Goal: Task Accomplishment & Management: Manage account settings

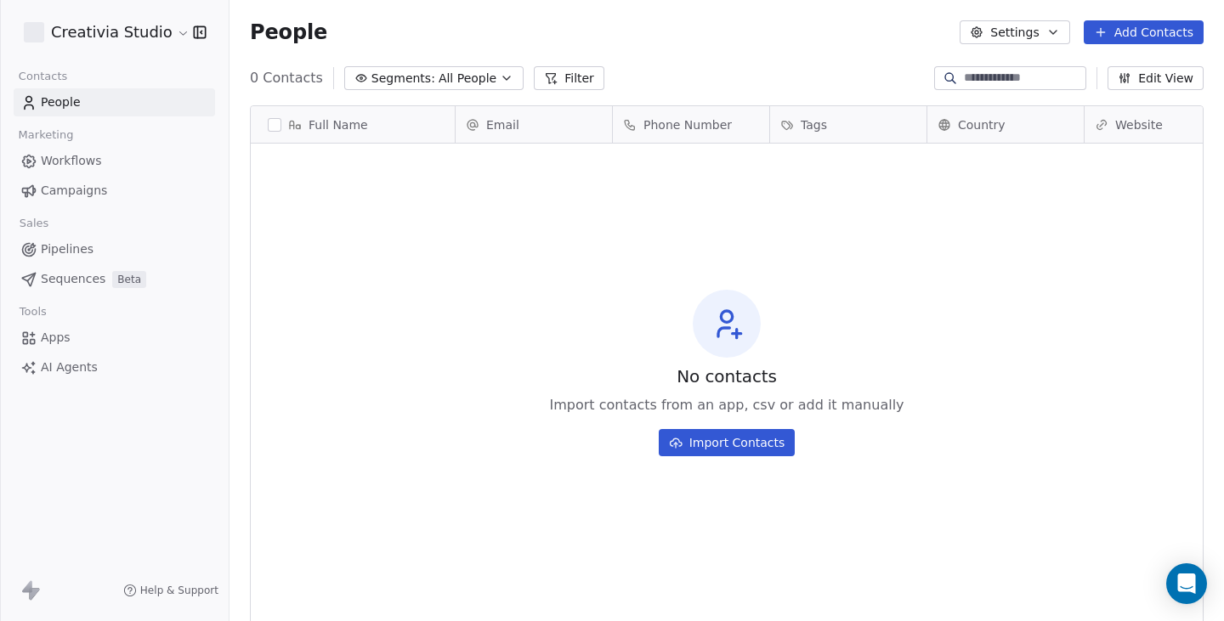
scroll to position [534, 982]
click at [126, 30] on html "Creativia Studio Contacts People Marketing Workflows Campaigns Sales Pipelines …" at bounding box center [612, 310] width 1224 height 621
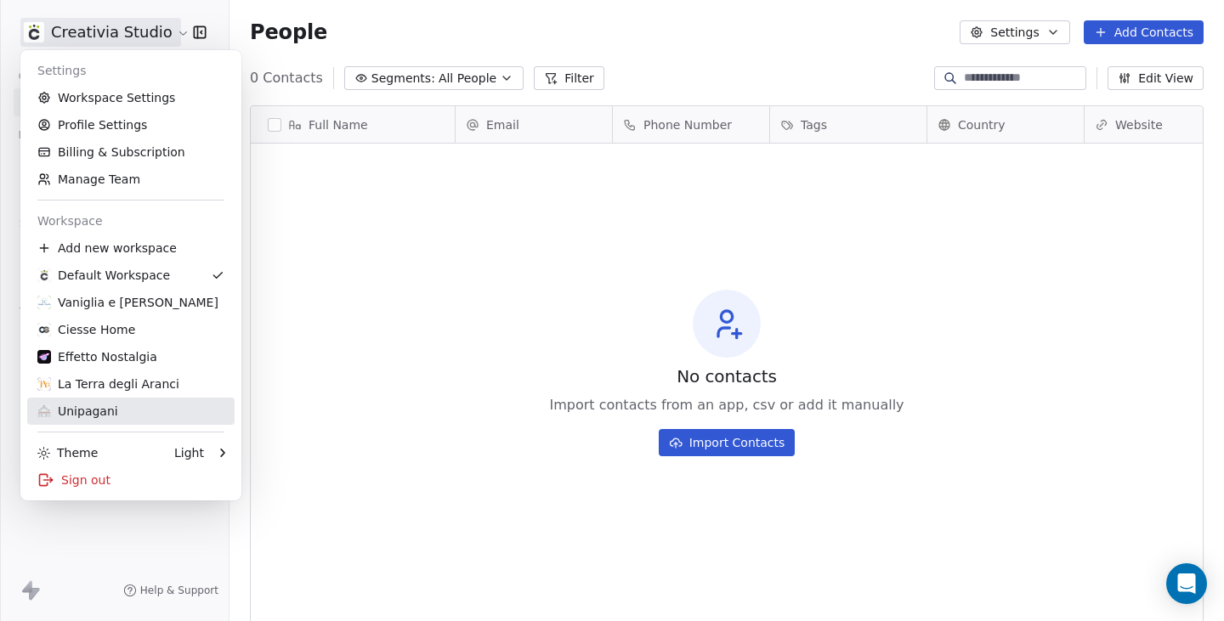
click at [103, 407] on div "Unipagani" at bounding box center [77, 411] width 81 height 17
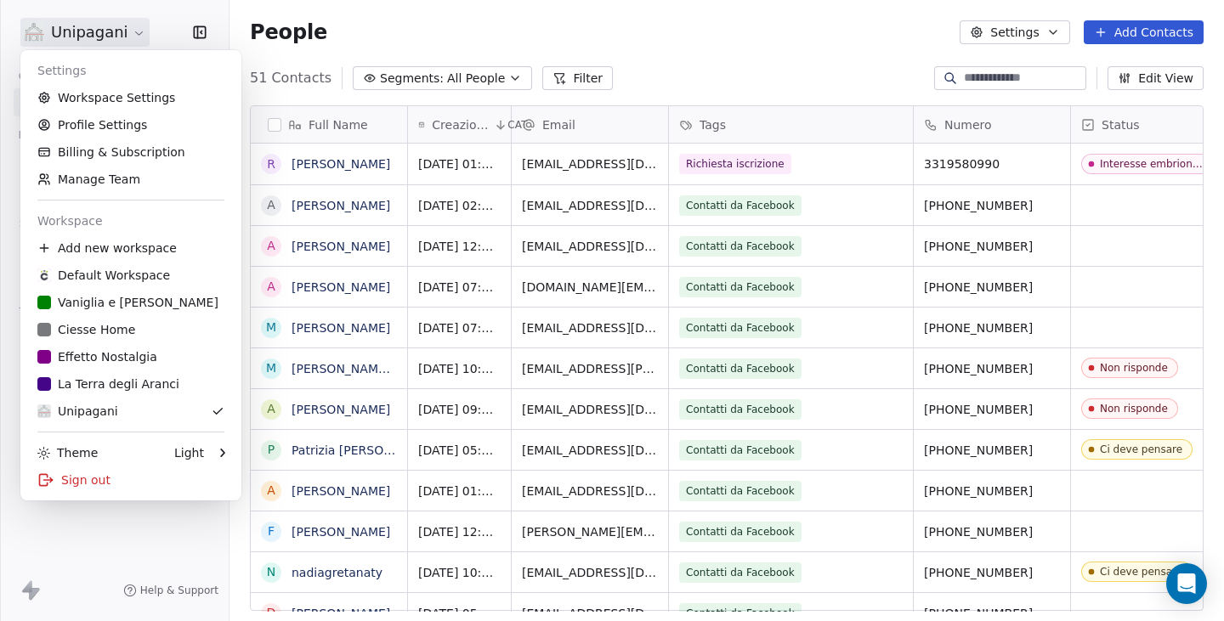
click at [82, 37] on html "Unipagani Contacts People Marketing Workflows Campaigns Sales Pipelines Sequenc…" at bounding box center [612, 310] width 1224 height 621
click at [116, 150] on link "Billing & Subscription" at bounding box center [130, 152] width 207 height 27
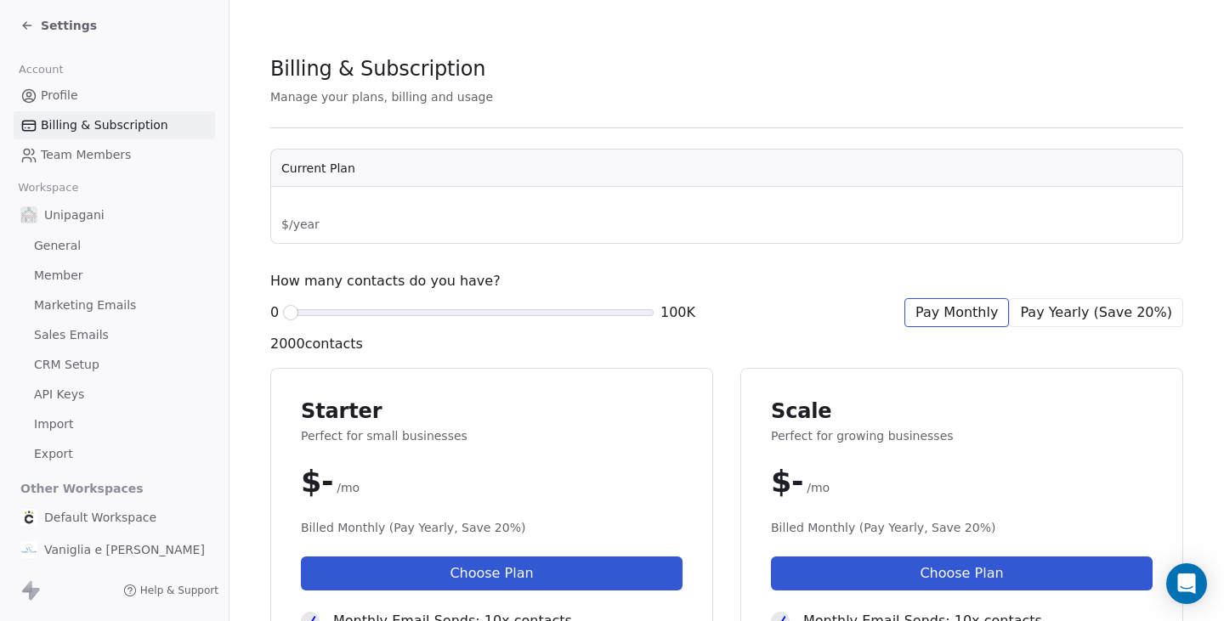
click at [56, 94] on span "Profile" at bounding box center [59, 96] width 37 height 18
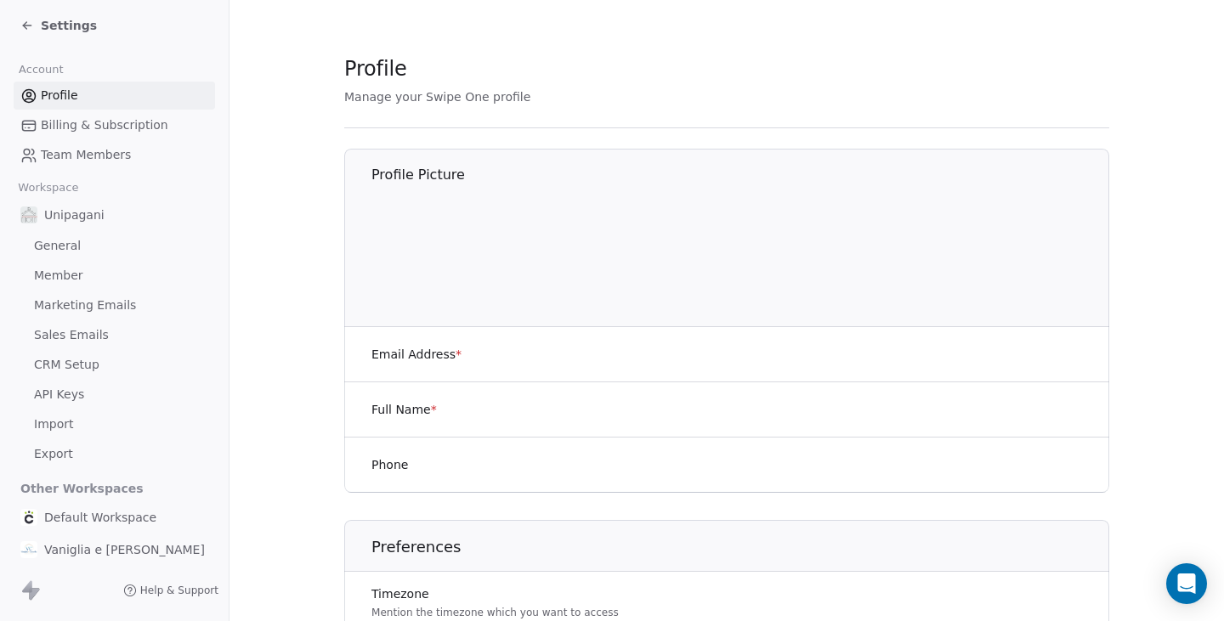
click at [68, 369] on span "CRM Setup" at bounding box center [66, 365] width 65 height 18
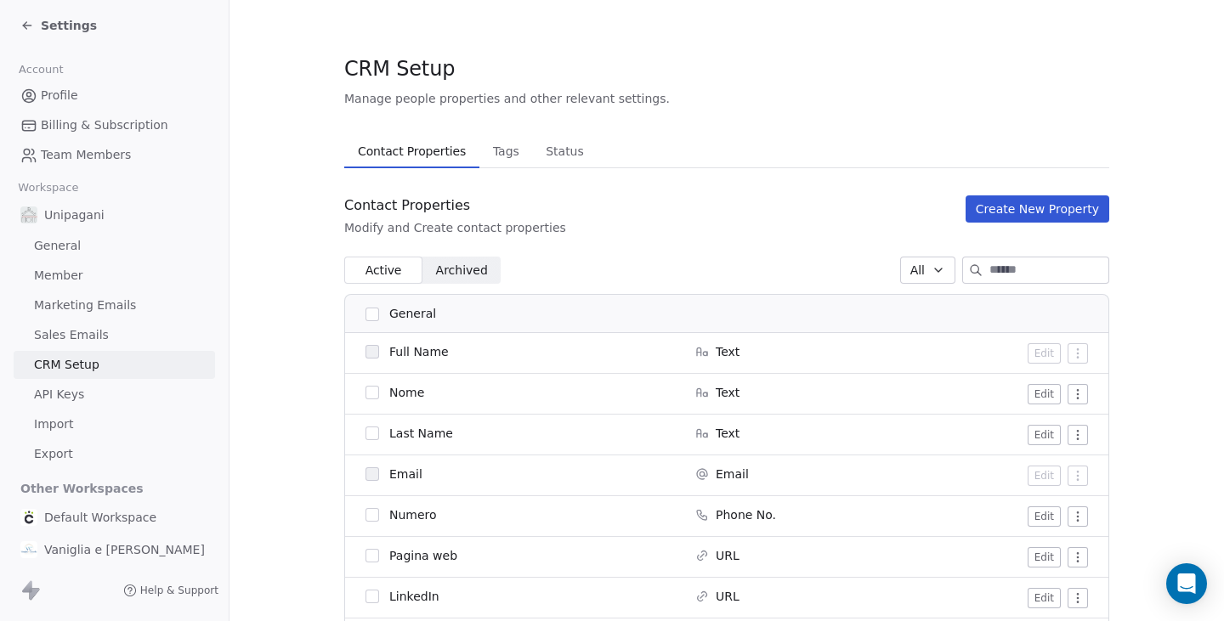
click at [500, 147] on span "Tags" at bounding box center [506, 151] width 40 height 24
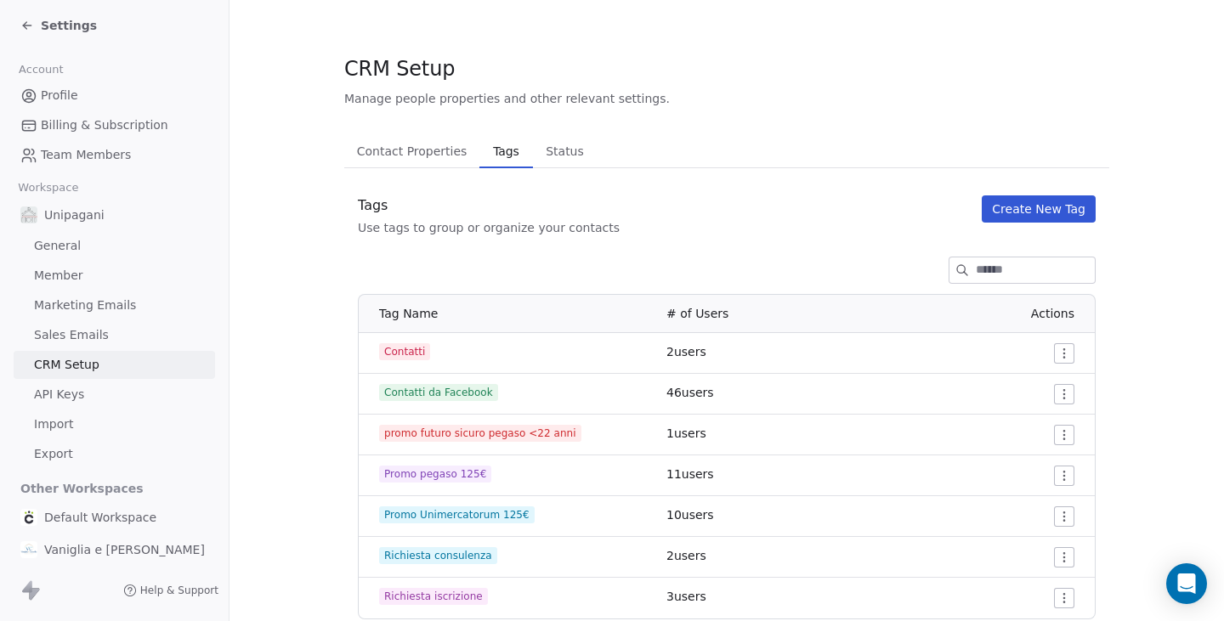
click at [555, 153] on span "Status" at bounding box center [565, 151] width 52 height 24
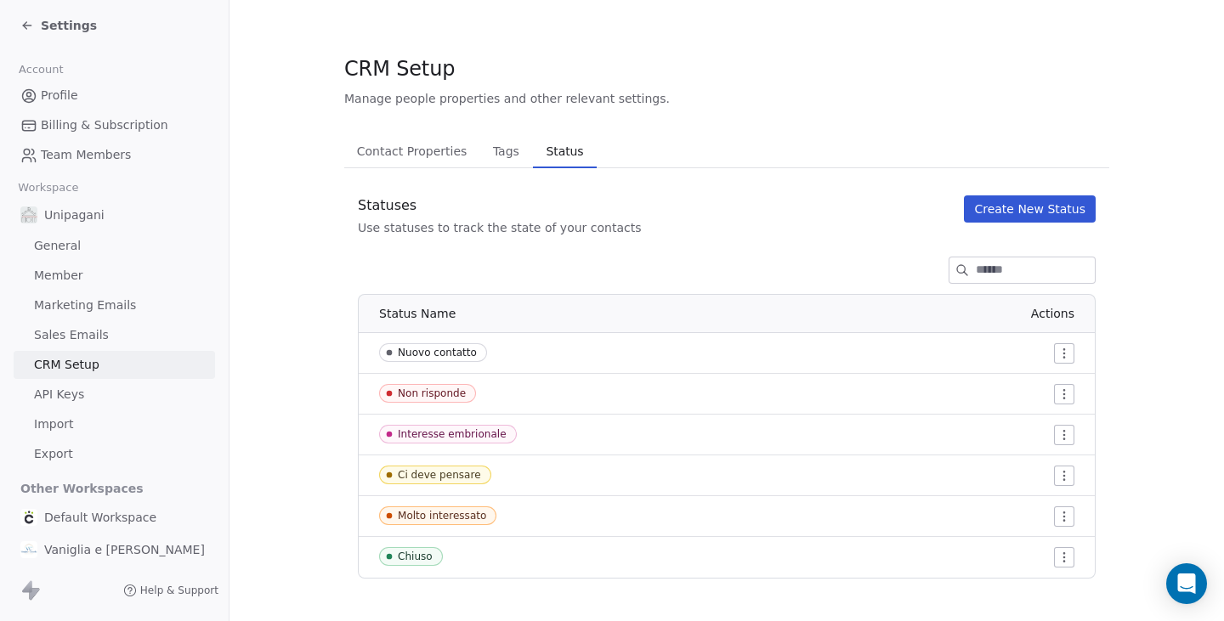
click at [496, 157] on span "Tags" at bounding box center [506, 151] width 40 height 24
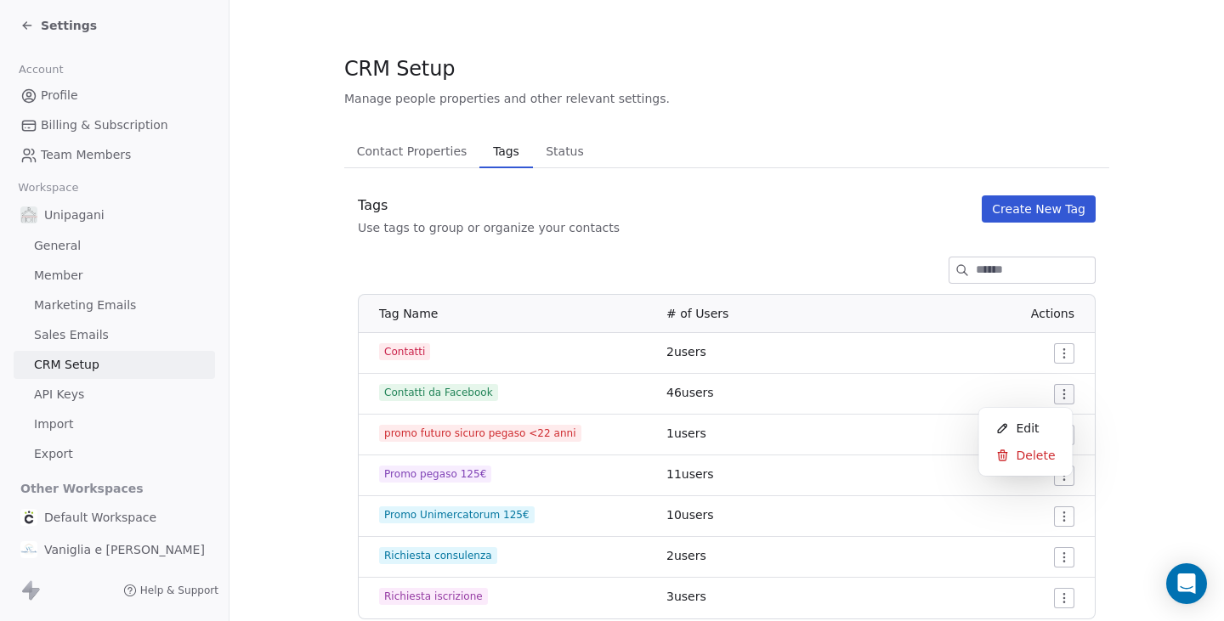
click at [1062, 390] on html "Settings Account Profile Billing & Subscription Team Members Workspace Unipagan…" at bounding box center [612, 310] width 1224 height 621
click at [729, 244] on html "Settings Account Profile Billing & Subscription Team Members Workspace Unipagan…" at bounding box center [612, 310] width 1224 height 621
click at [554, 147] on span "Status" at bounding box center [565, 151] width 52 height 24
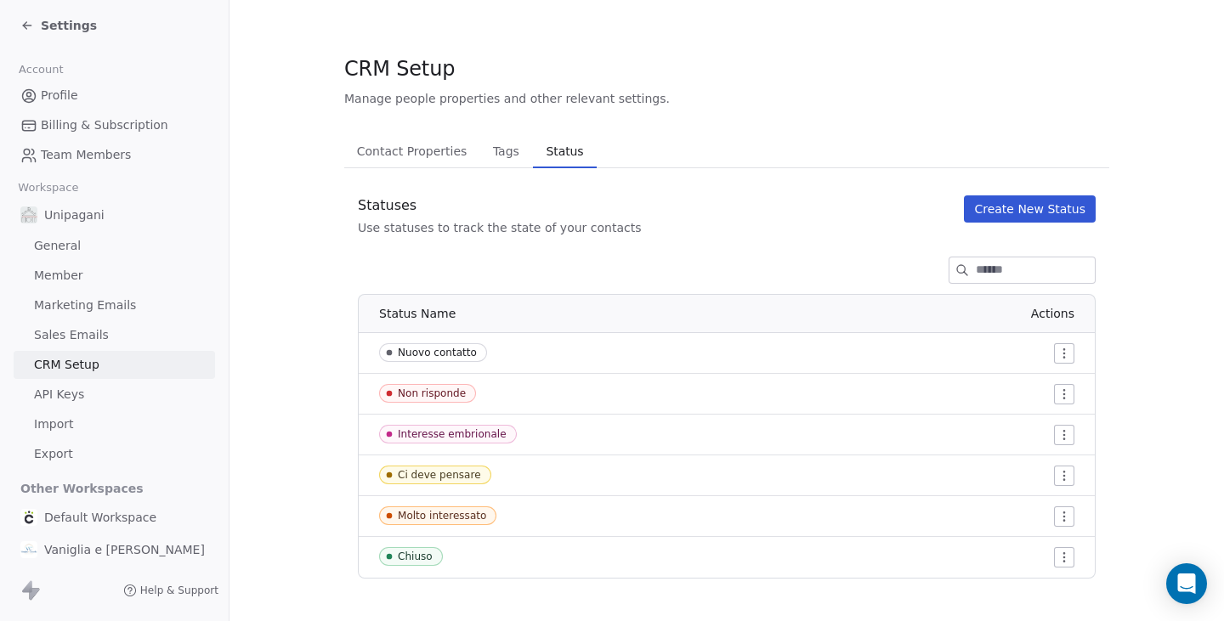
click at [1004, 211] on button "Create New Status" at bounding box center [1030, 209] width 132 height 27
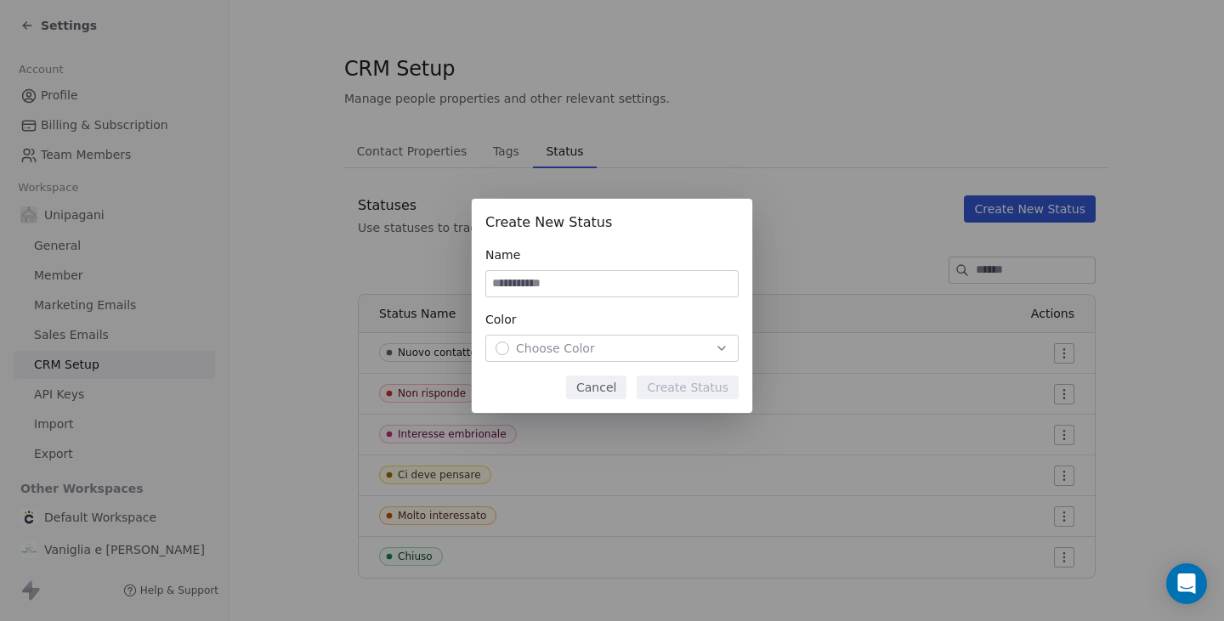
click at [580, 291] on input at bounding box center [612, 284] width 252 height 26
type input "**********"
click at [604, 338] on button "Choose Color" at bounding box center [611, 348] width 253 height 27
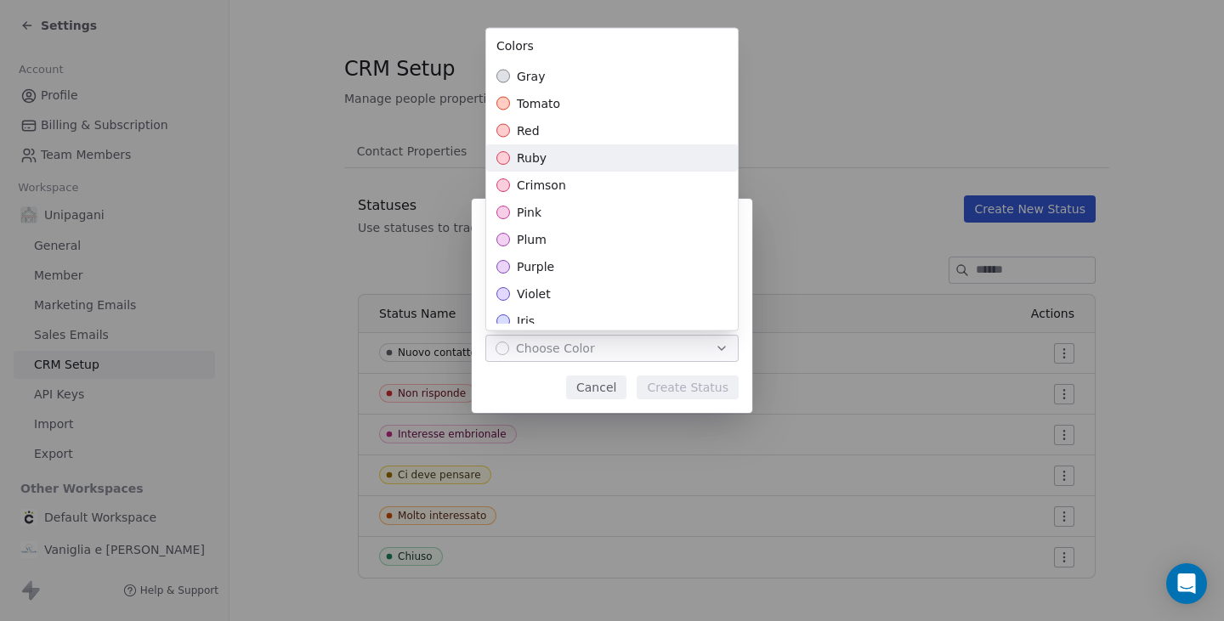
click at [549, 163] on div "ruby" at bounding box center [612, 158] width 252 height 27
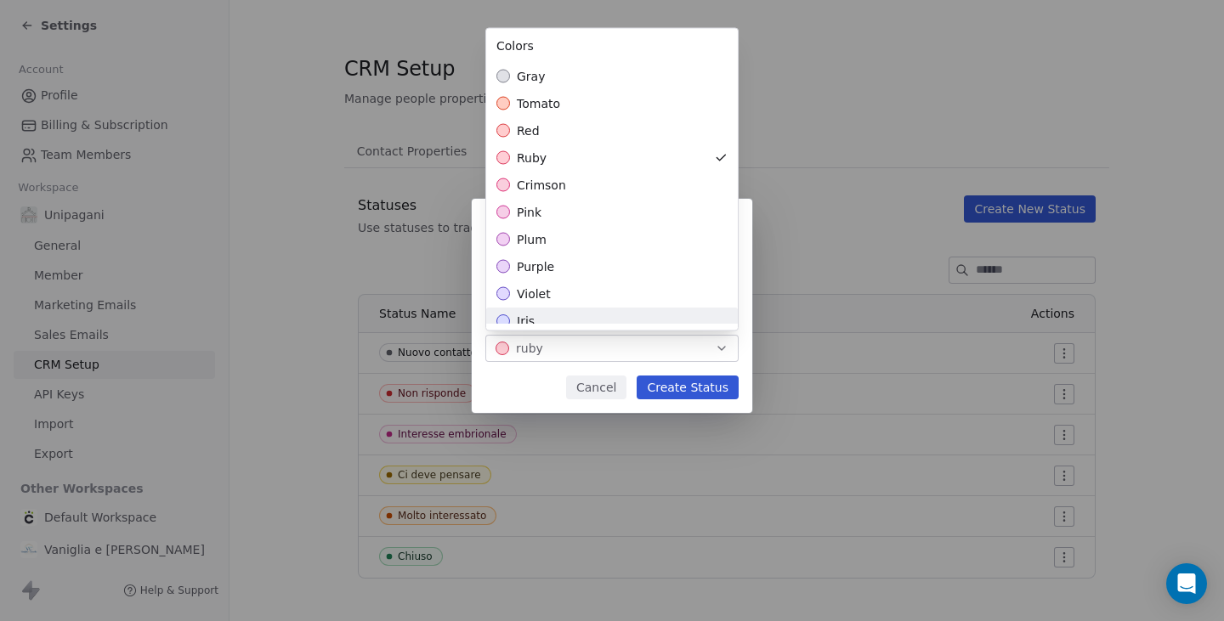
click at [690, 388] on div "**********" at bounding box center [612, 311] width 1224 height 279
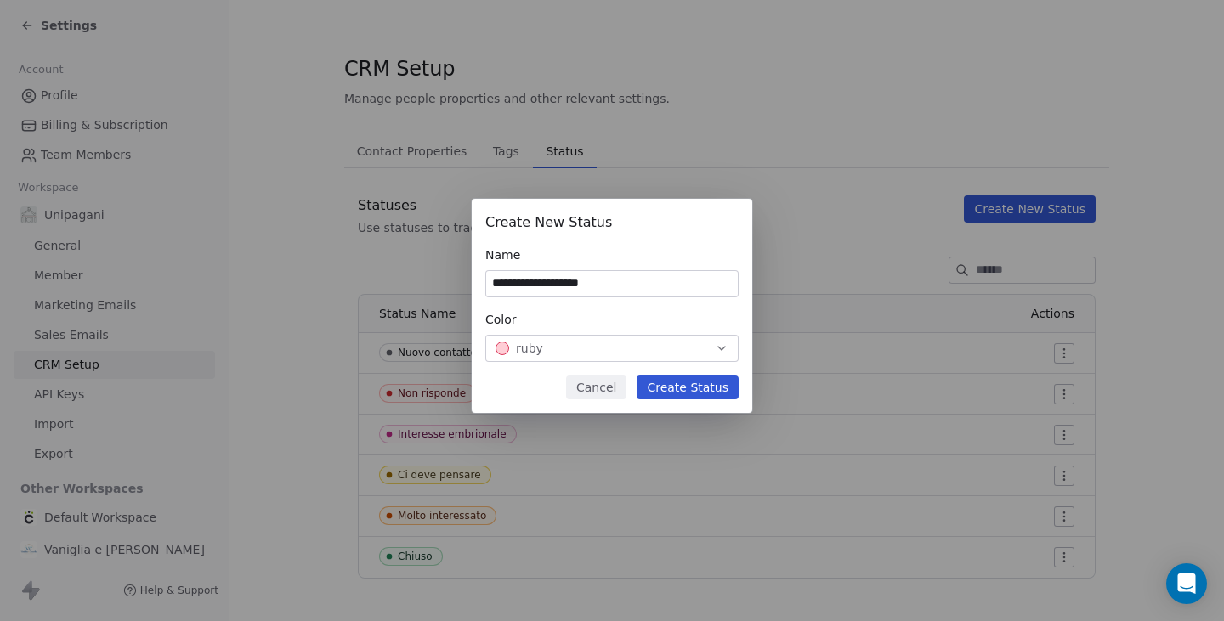
click at [695, 388] on button "Create Status" at bounding box center [688, 388] width 102 height 24
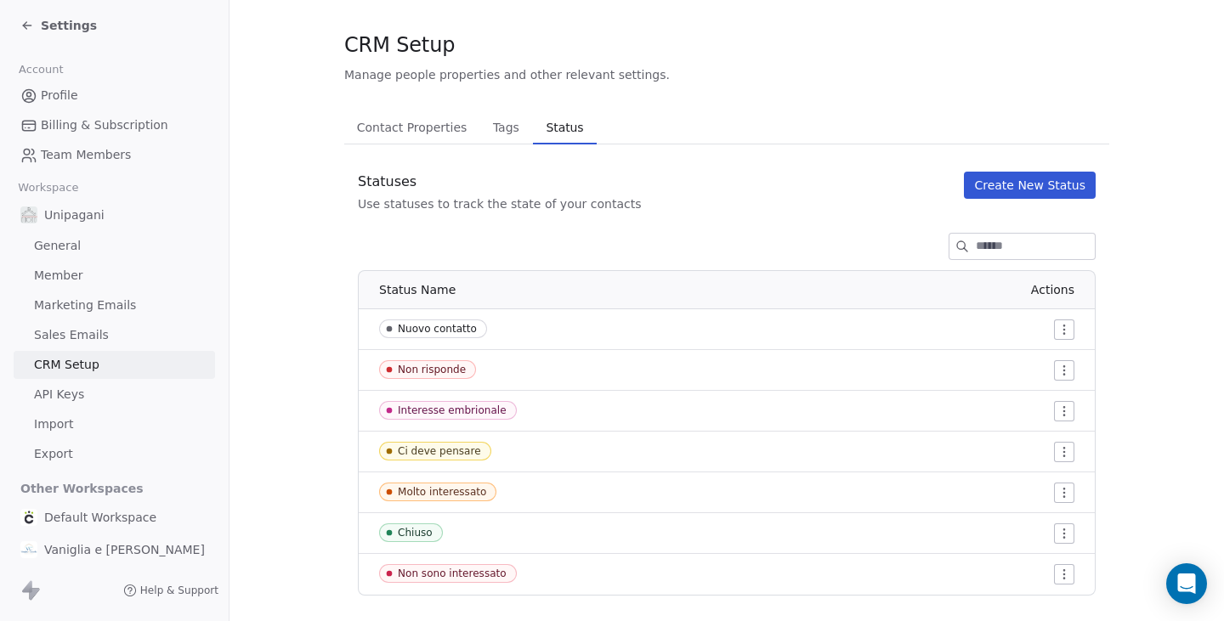
scroll to position [53, 0]
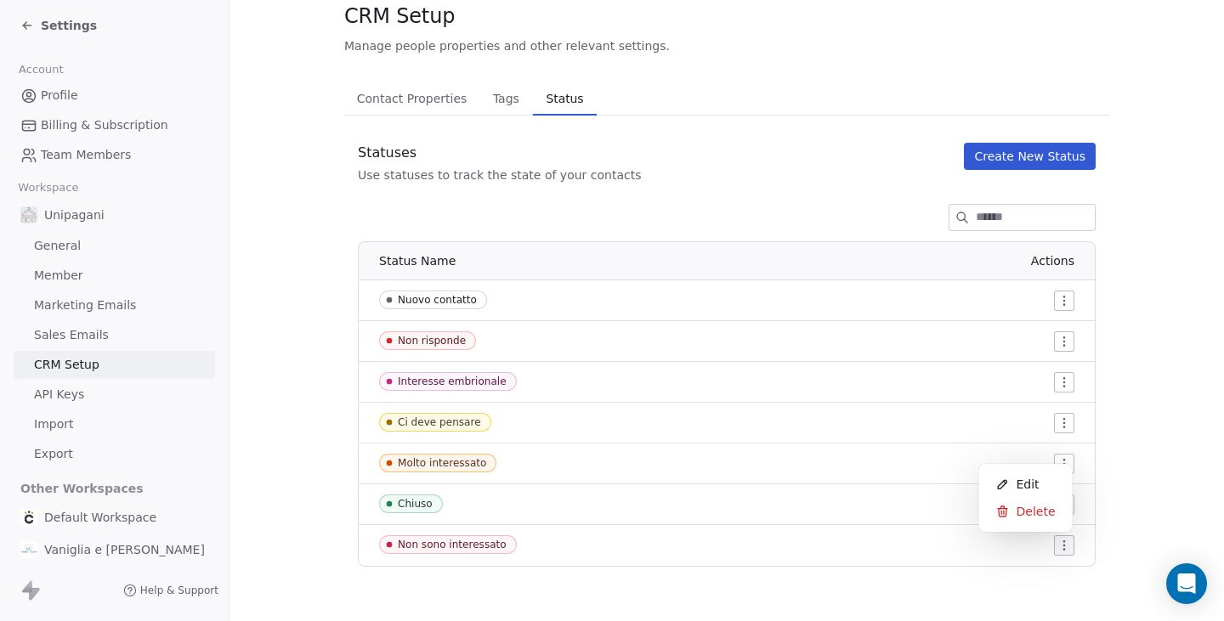
click at [901, 447] on html "Settings Account Profile Billing & Subscription Team Members Workspace Unipagan…" at bounding box center [612, 310] width 1224 height 621
drag, startPoint x: 793, startPoint y: 542, endPoint x: 683, endPoint y: 540, distance: 110.6
click at [791, 542] on html "Settings Account Profile Billing & Subscription Team Members Workspace Unipagan…" at bounding box center [612, 310] width 1224 height 621
drag, startPoint x: 438, startPoint y: 545, endPoint x: 521, endPoint y: 498, distance: 95.5
click at [521, 498] on tbody "Nuovo contatto Non risponde Interesse embrionale Ci deve pensare [PERSON_NAME] …" at bounding box center [727, 424] width 736 height 286
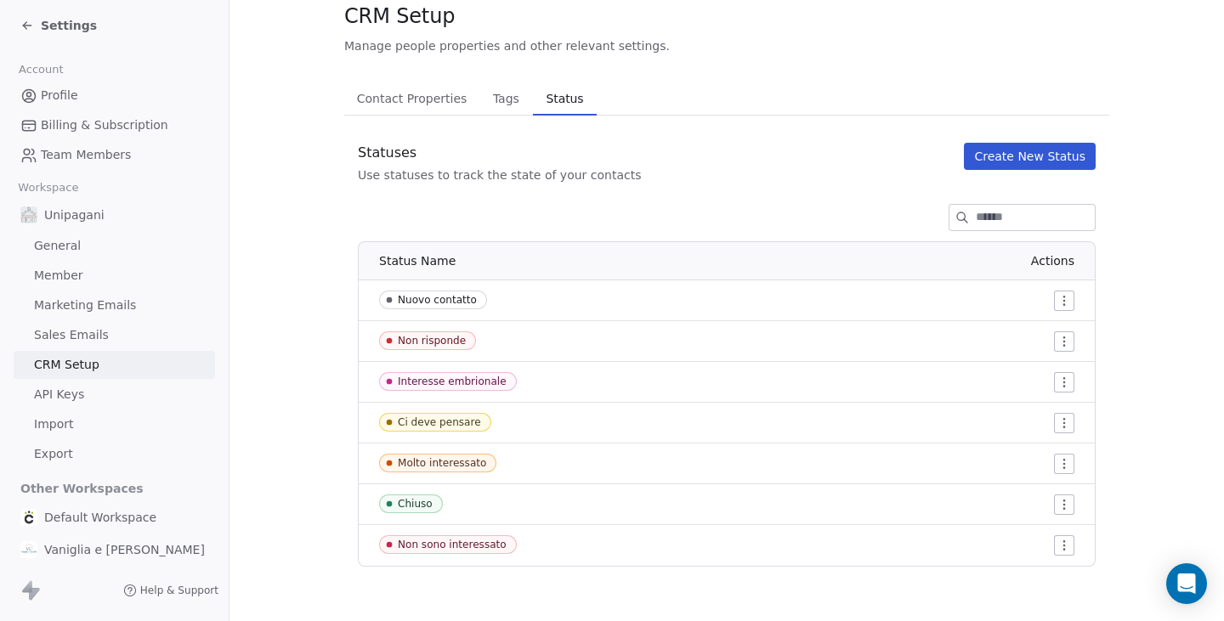
click at [530, 541] on div "Non sono interessato" at bounding box center [512, 545] width 267 height 19
drag, startPoint x: 369, startPoint y: 543, endPoint x: 408, endPoint y: 498, distance: 59.7
click at [408, 498] on tbody "Nuovo contatto Non risponde Interesse embrionale Ci deve pensare [PERSON_NAME] …" at bounding box center [727, 424] width 736 height 286
click at [551, 556] on td "Non sono interessato" at bounding box center [508, 545] width 298 height 41
click at [574, 361] on td "Non risponde" at bounding box center [508, 341] width 298 height 41
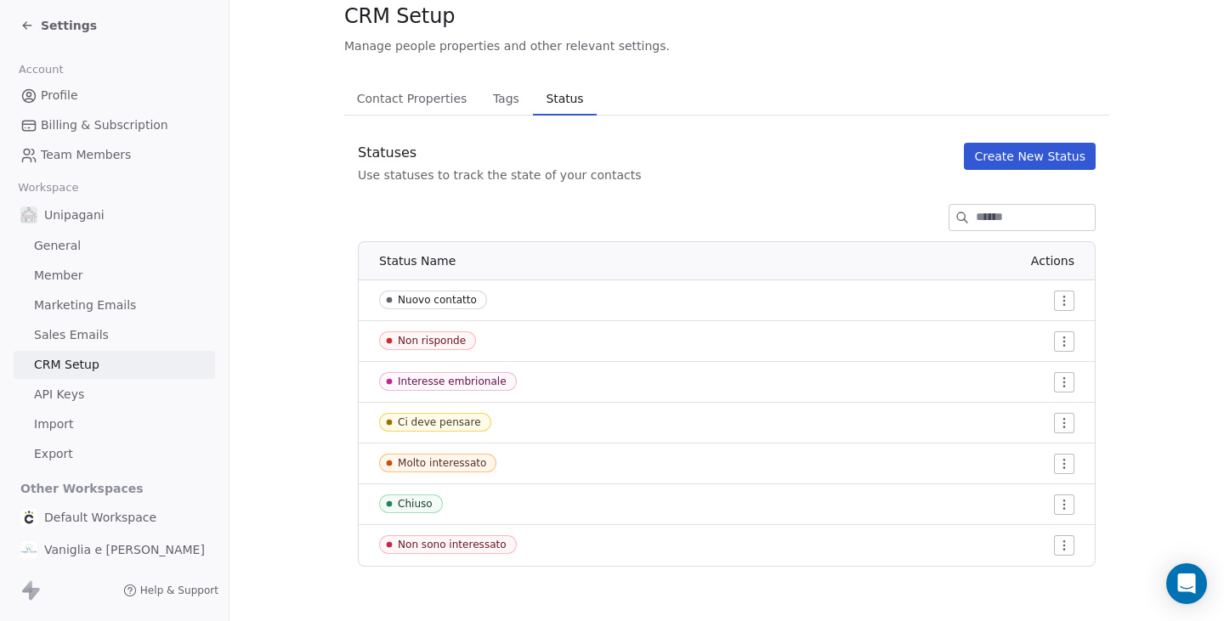
click at [569, 333] on div "Non risponde" at bounding box center [512, 341] width 267 height 19
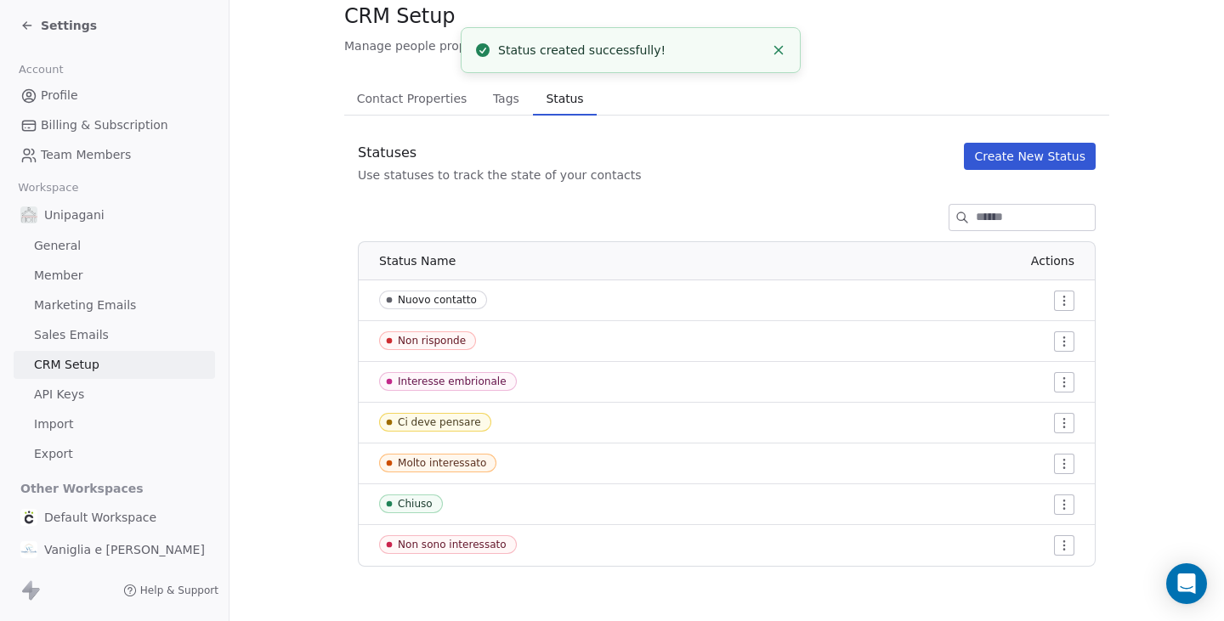
click at [632, 550] on div "Non sono interessato" at bounding box center [512, 545] width 267 height 19
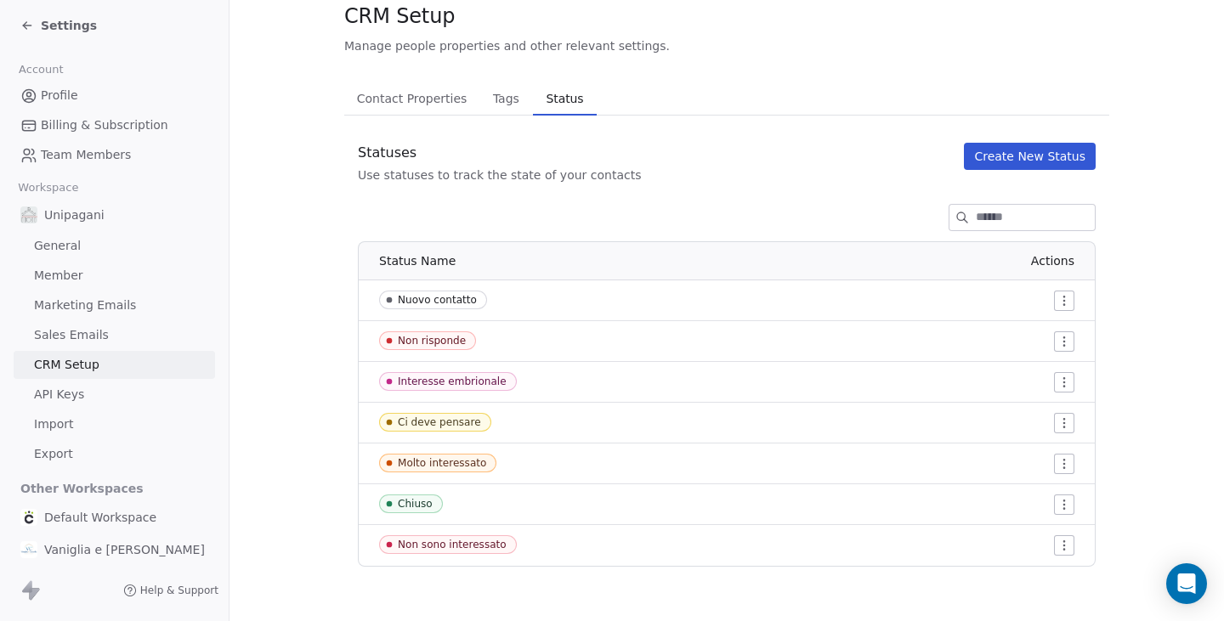
click at [489, 107] on span "Tags" at bounding box center [506, 99] width 40 height 24
click at [487, 97] on span "Tags" at bounding box center [506, 99] width 40 height 24
click at [57, 27] on span "Settings" at bounding box center [69, 25] width 56 height 17
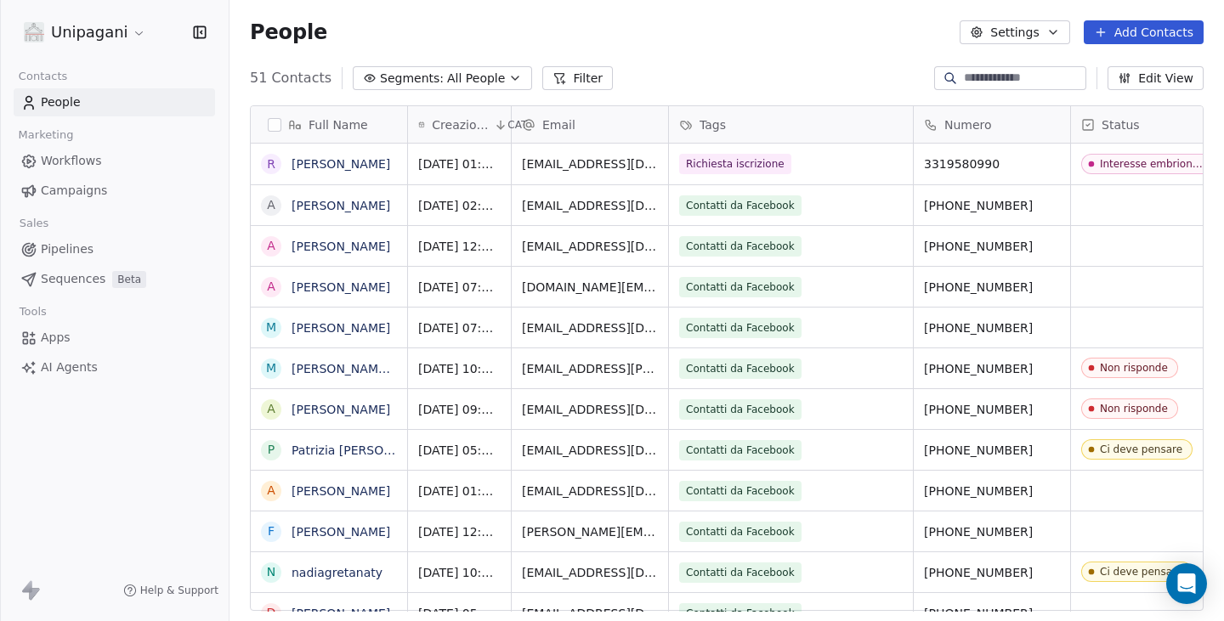
scroll to position [0, 38]
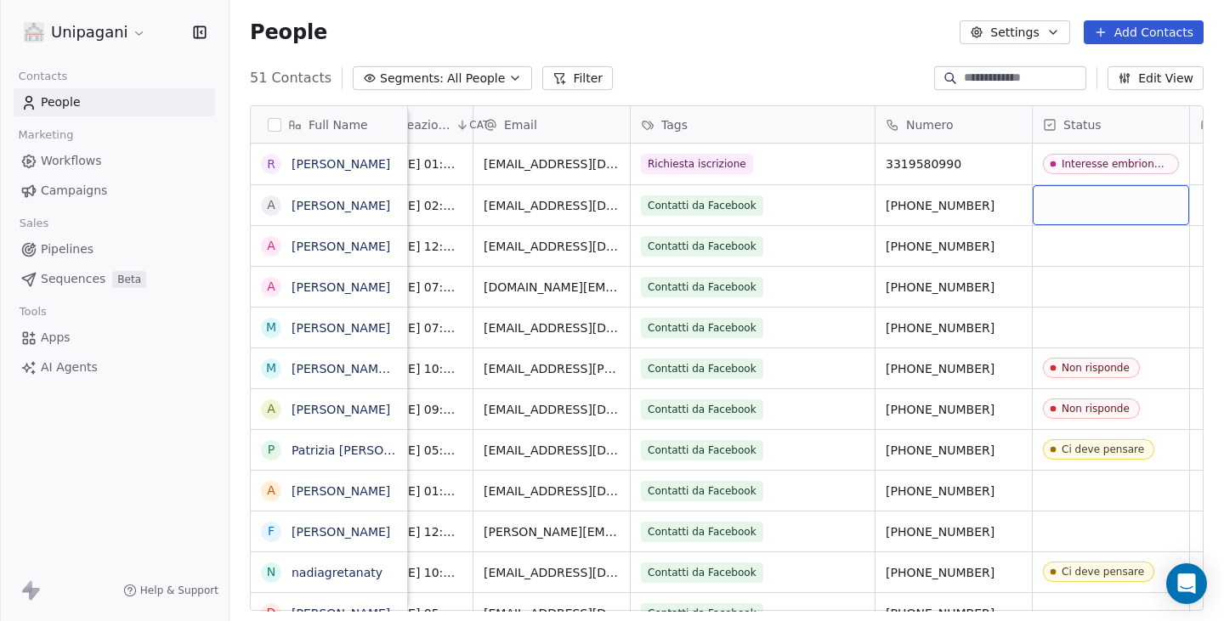
click at [1119, 201] on div "grid" at bounding box center [1111, 205] width 156 height 40
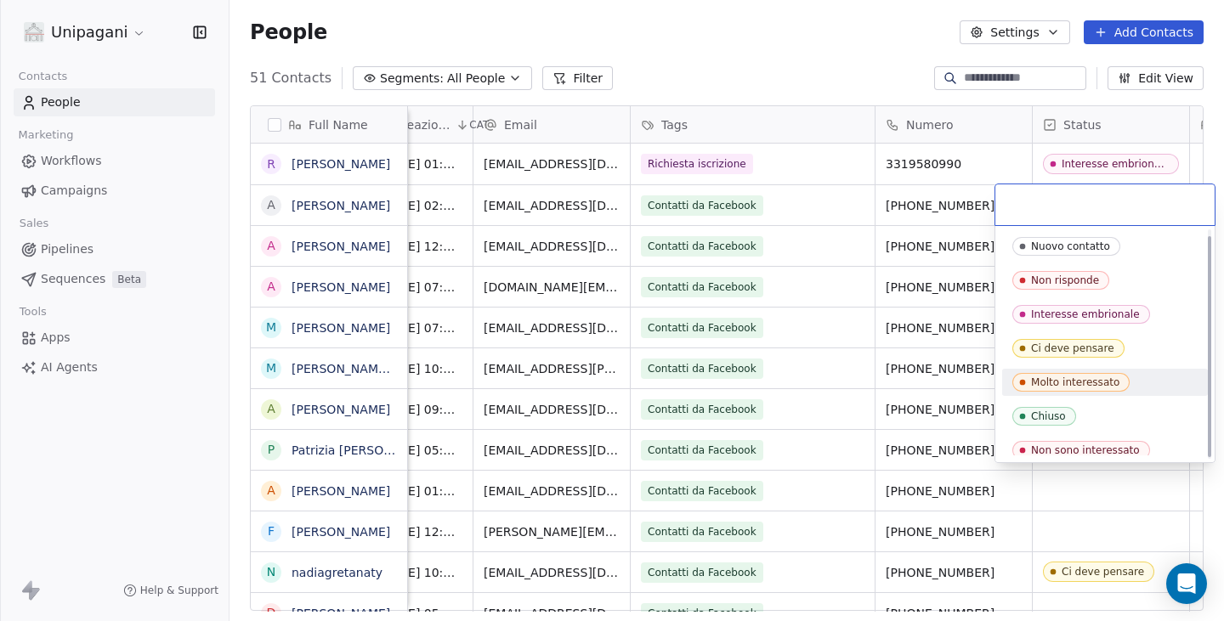
scroll to position [0, 0]
drag, startPoint x: 1109, startPoint y: 449, endPoint x: 1104, endPoint y: 365, distance: 84.3
click at [1104, 365] on div "Nuovo contatto Non risponde Interesse embrionale Ci deve pensare [PERSON_NAME] …" at bounding box center [1105, 348] width 206 height 231
click at [175, 457] on html "Unipagani Contacts People Marketing Workflows Campaigns Sales Pipelines Sequenc…" at bounding box center [612, 310] width 1224 height 621
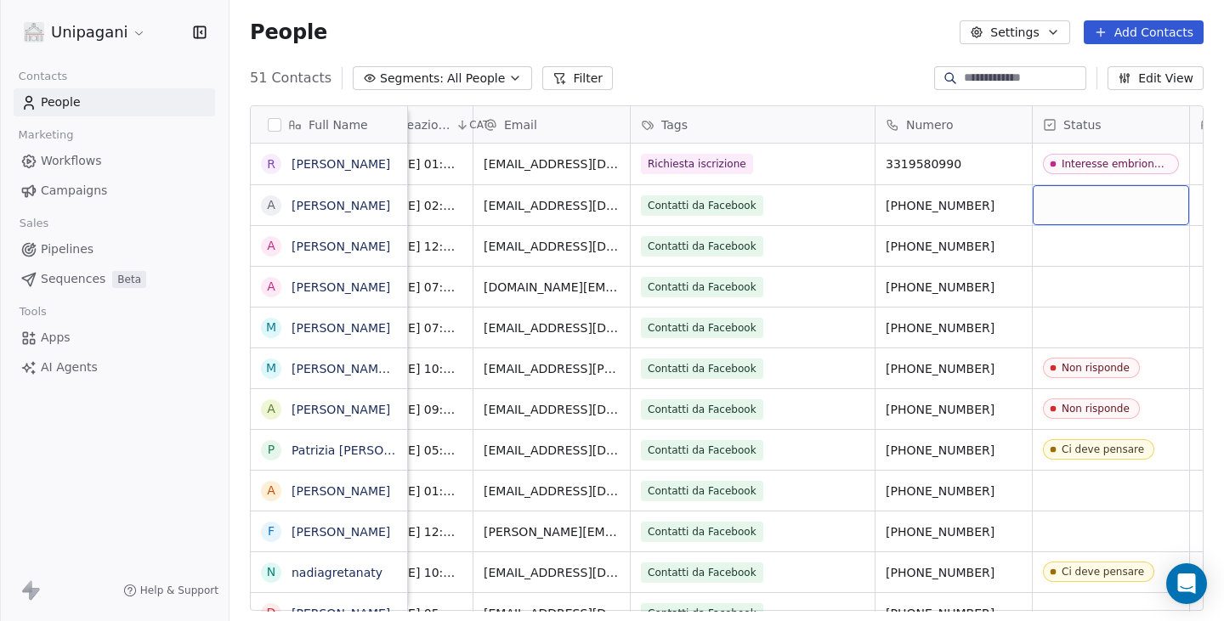
click at [1056, 204] on div "grid" at bounding box center [1111, 205] width 156 height 40
click at [1081, 199] on div "grid" at bounding box center [1111, 205] width 156 height 40
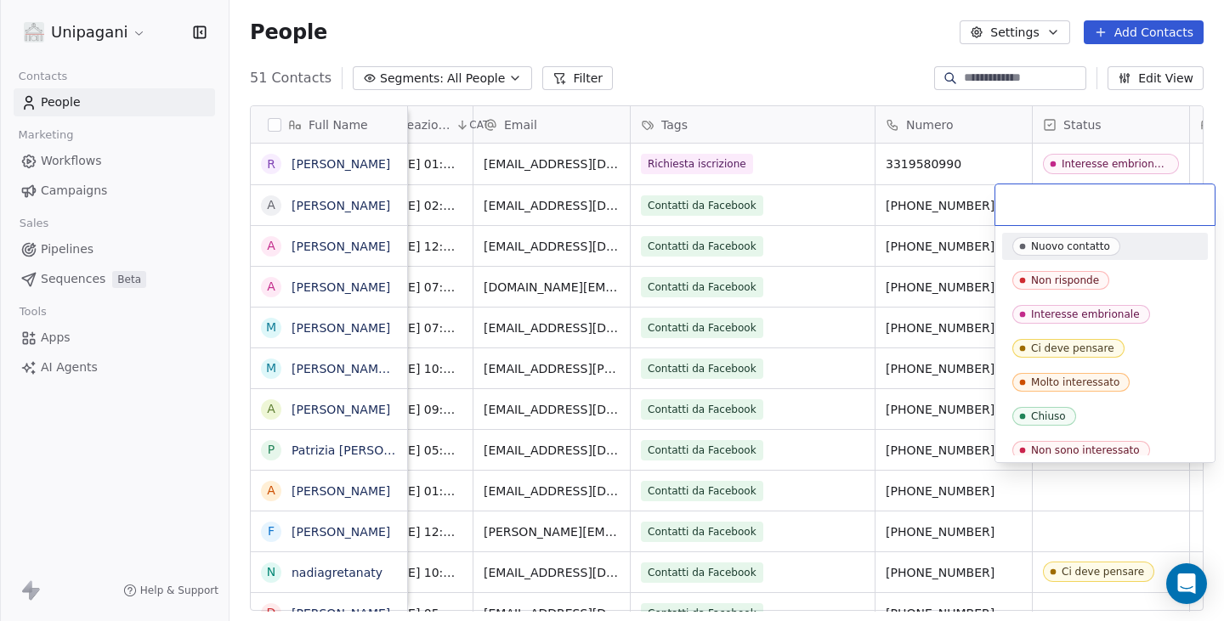
click at [107, 26] on html "Unipagani Contacts People Marketing Workflows Campaigns Sales Pipelines Sequenc…" at bounding box center [612, 310] width 1224 height 621
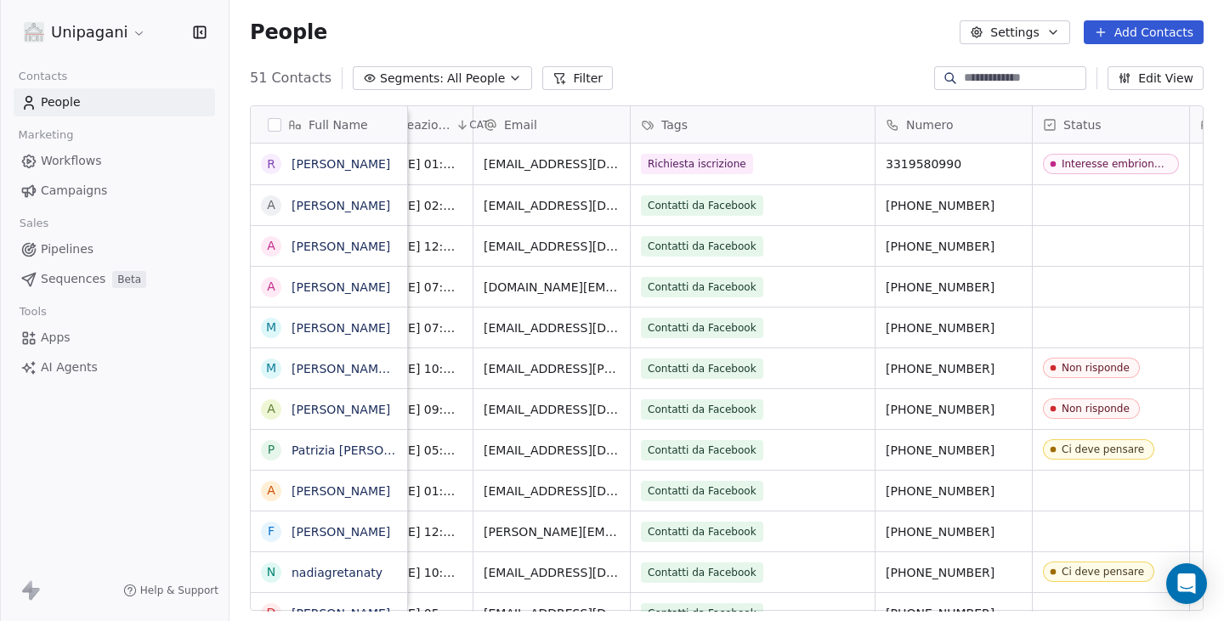
click at [115, 40] on html "Unipagani Contacts People Marketing Workflows Campaigns Sales Pipelines Sequenc…" at bounding box center [612, 310] width 1224 height 621
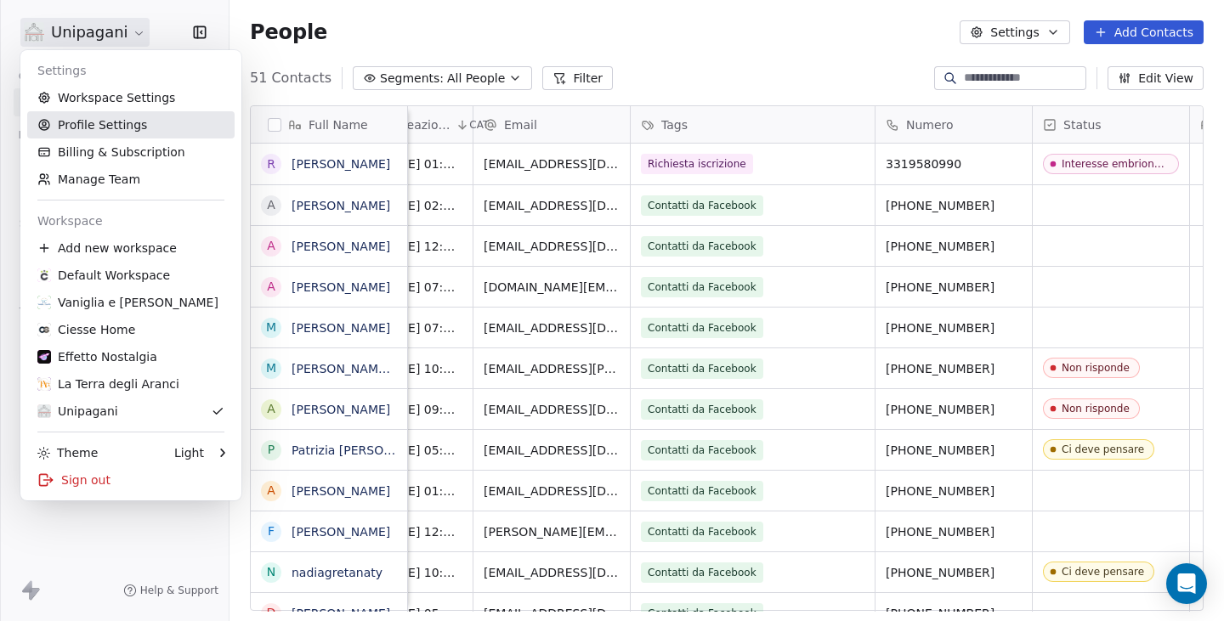
click at [118, 122] on link "Profile Settings" at bounding box center [130, 124] width 207 height 27
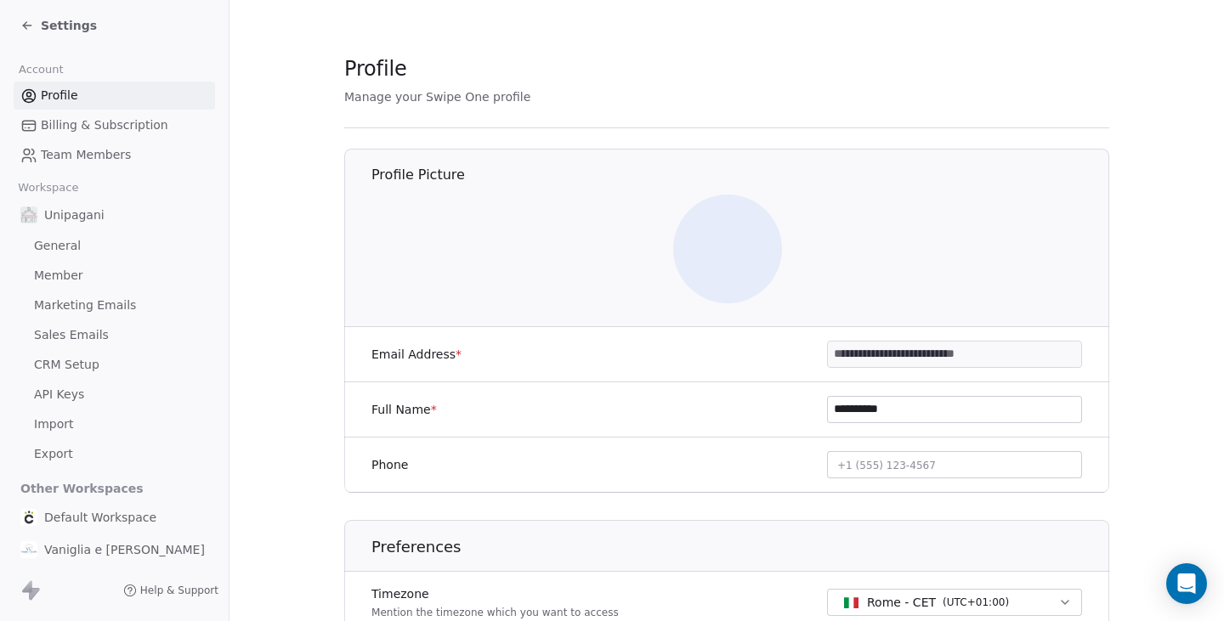
click at [75, 357] on span "CRM Setup" at bounding box center [66, 365] width 65 height 18
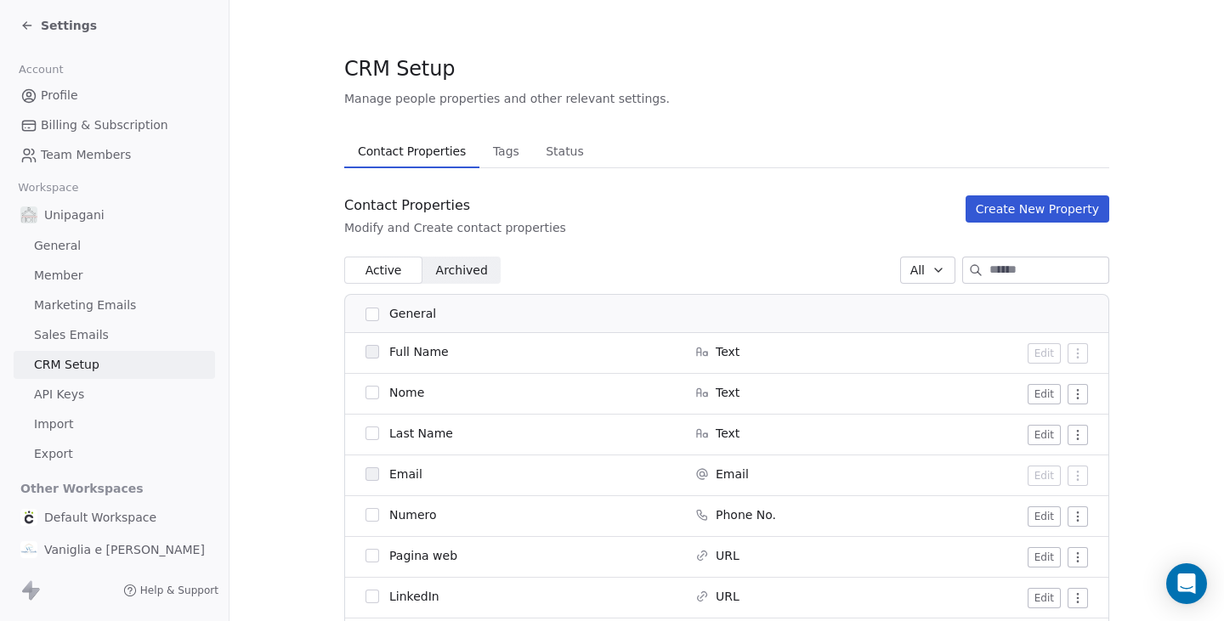
click at [461, 264] on span "Archived" at bounding box center [462, 271] width 52 height 18
click at [469, 270] on span "Archived" at bounding box center [462, 271] width 52 height 18
click at [439, 268] on span "Archived" at bounding box center [462, 271] width 52 height 18
click at [539, 151] on span "Status" at bounding box center [565, 151] width 52 height 24
